Goal: Information Seeking & Learning: Learn about a topic

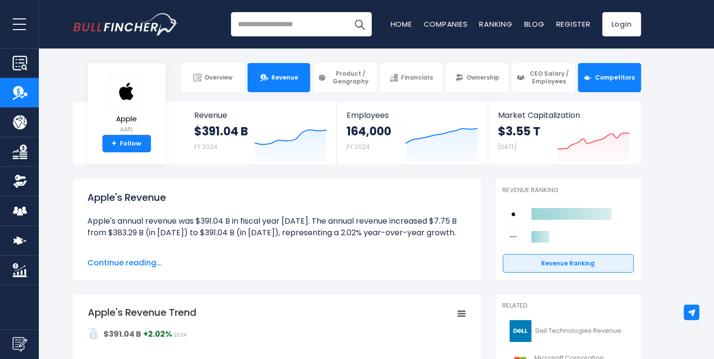
click at [586, 81] on img at bounding box center [588, 78] width 8 height 8
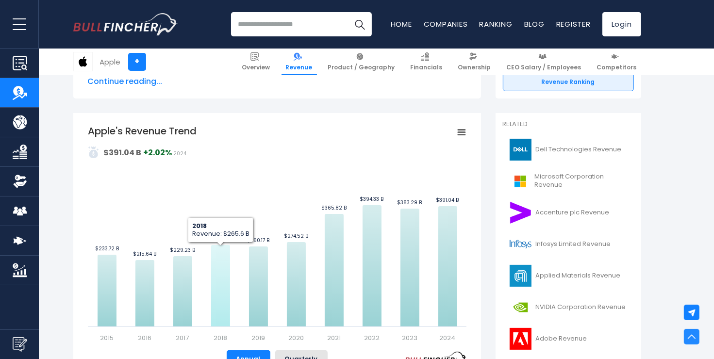
scroll to position [182, 0]
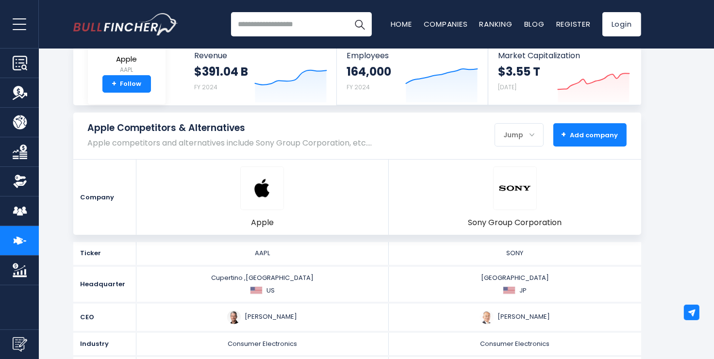
click at [585, 137] on span "+ Add company" at bounding box center [589, 135] width 57 height 9
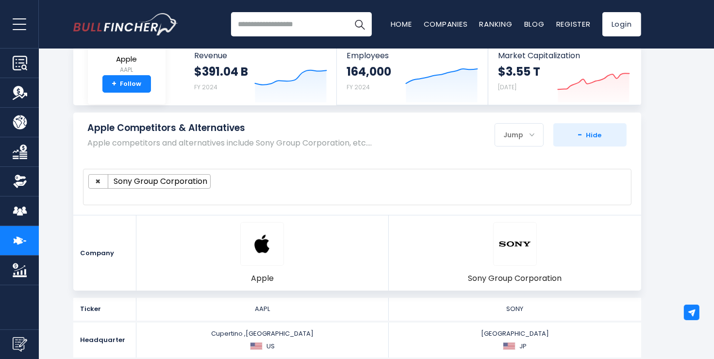
click at [240, 179] on ul "× Sony Group Corporation" at bounding box center [352, 181] width 529 height 15
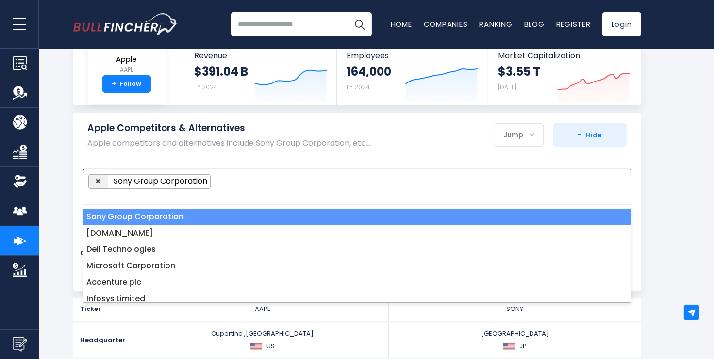
click at [100, 179] on button "×" at bounding box center [98, 182] width 19 height 14
select select
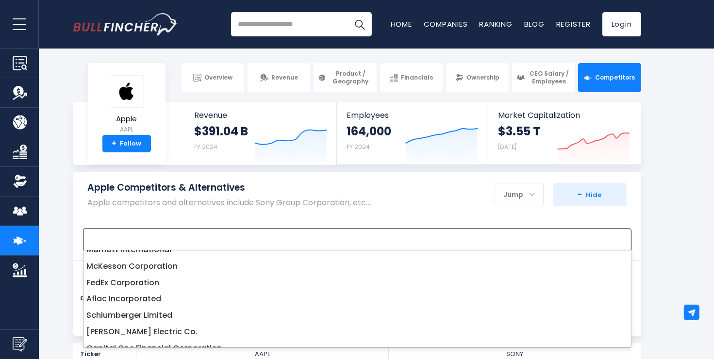
scroll to position [2053, 0]
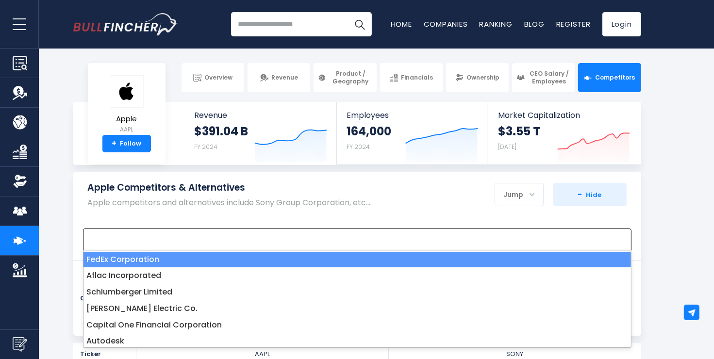
click at [126, 229] on span at bounding box center [357, 240] width 548 height 22
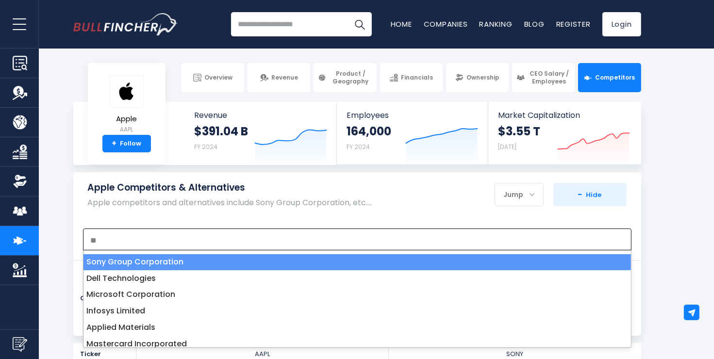
type textarea "*"
click at [167, 207] on p "Apple competitors and alternatives include Sony Group Corporation, etc.…" at bounding box center [230, 202] width 284 height 9
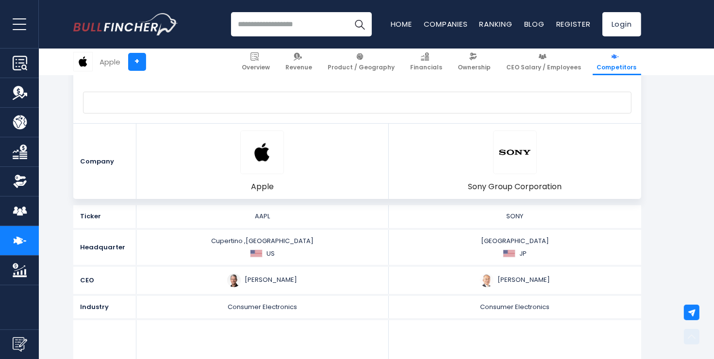
scroll to position [137, 0]
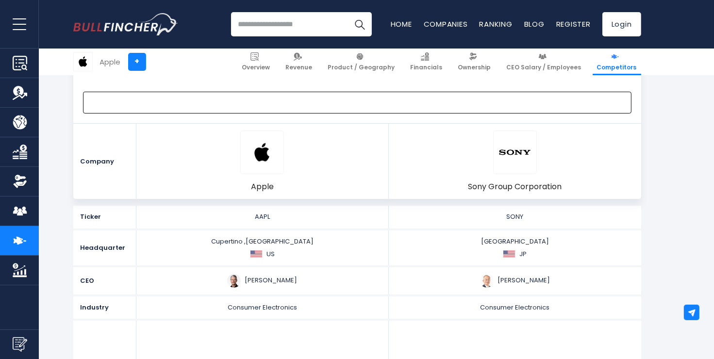
click at [131, 103] on span at bounding box center [352, 102] width 529 height 11
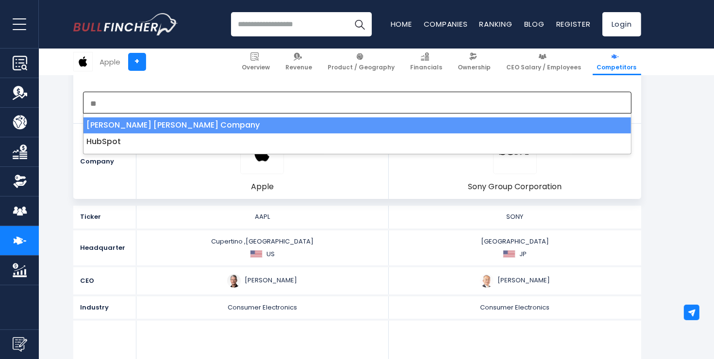
type textarea "*"
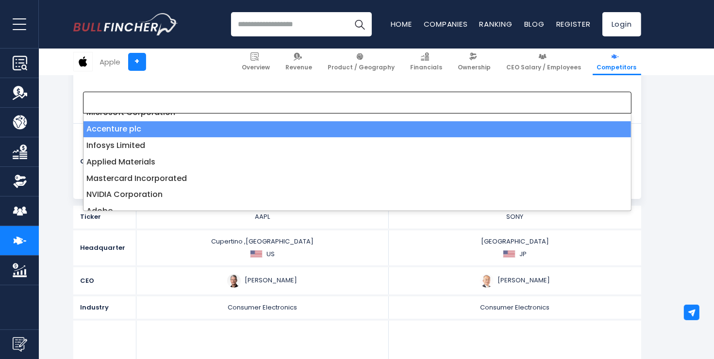
scroll to position [64, 0]
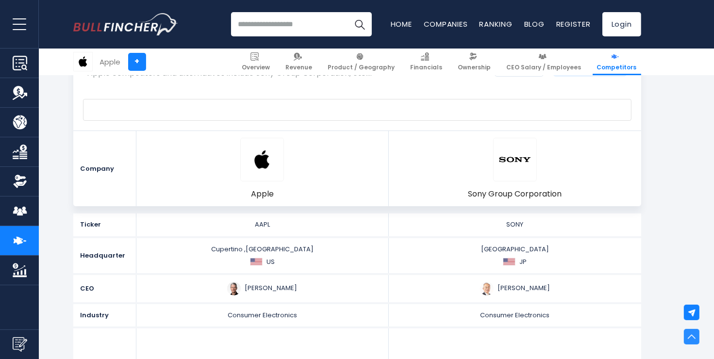
scroll to position [0, 0]
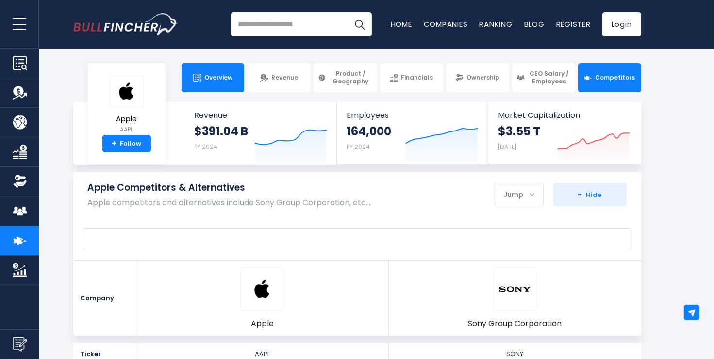
click at [223, 82] on link "Overview" at bounding box center [212, 77] width 63 height 29
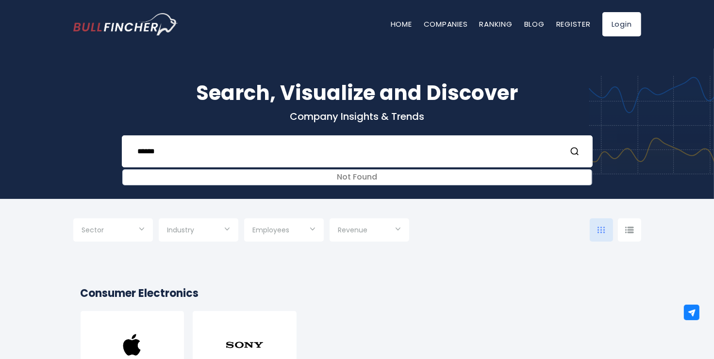
type input "******"
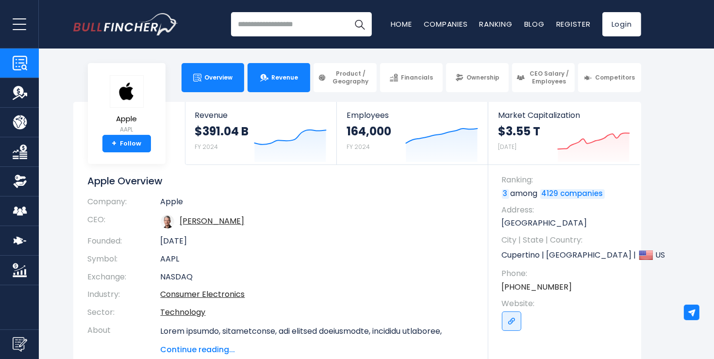
click at [271, 82] on link "Revenue" at bounding box center [278, 77] width 63 height 29
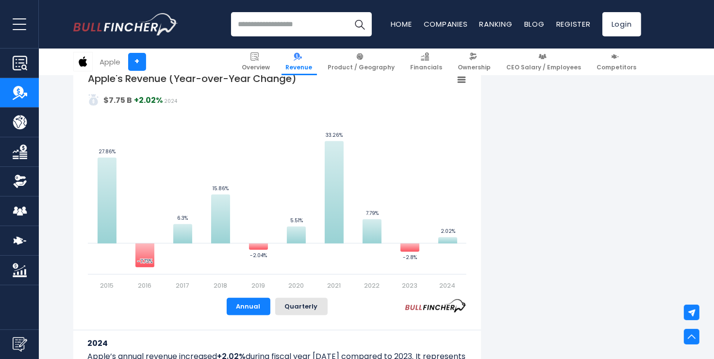
scroll to position [602, 0]
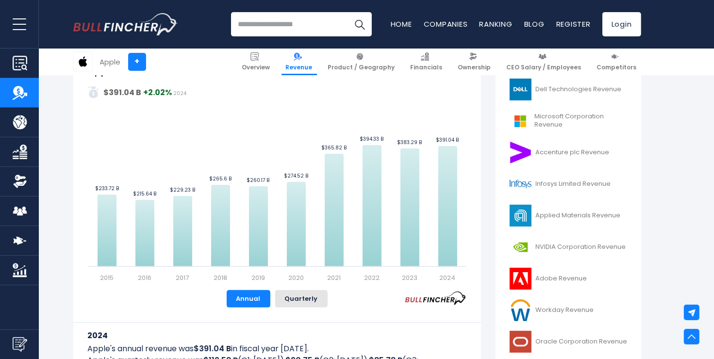
scroll to position [219, 0]
